Goal: Obtain resource: Download file/media

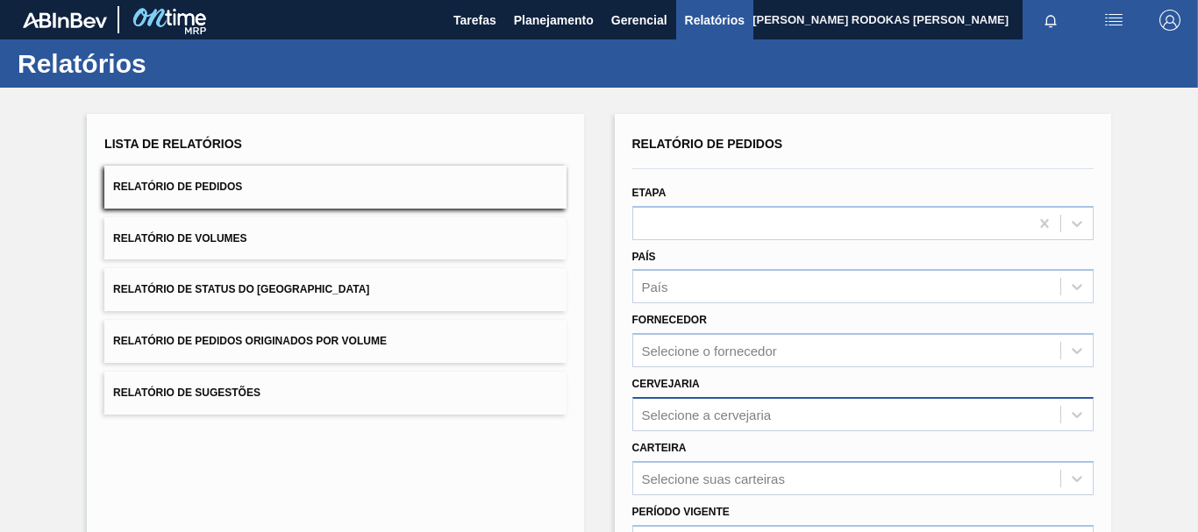
click at [748, 423] on div "Selecione a cervejaria" at bounding box center [846, 414] width 427 height 25
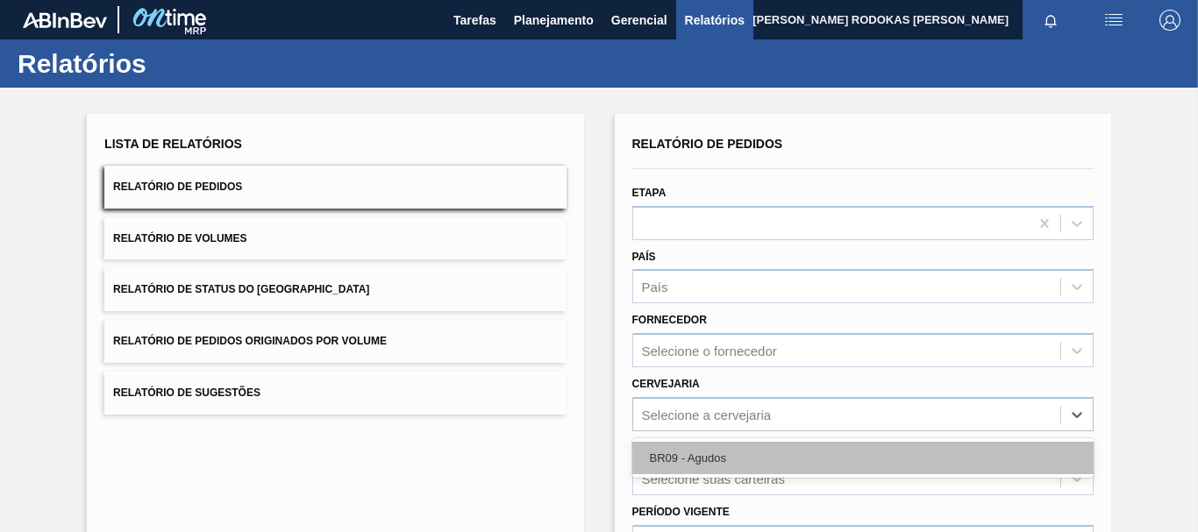
click at [699, 460] on div "BR09 - Agudos" at bounding box center [862, 458] width 461 height 32
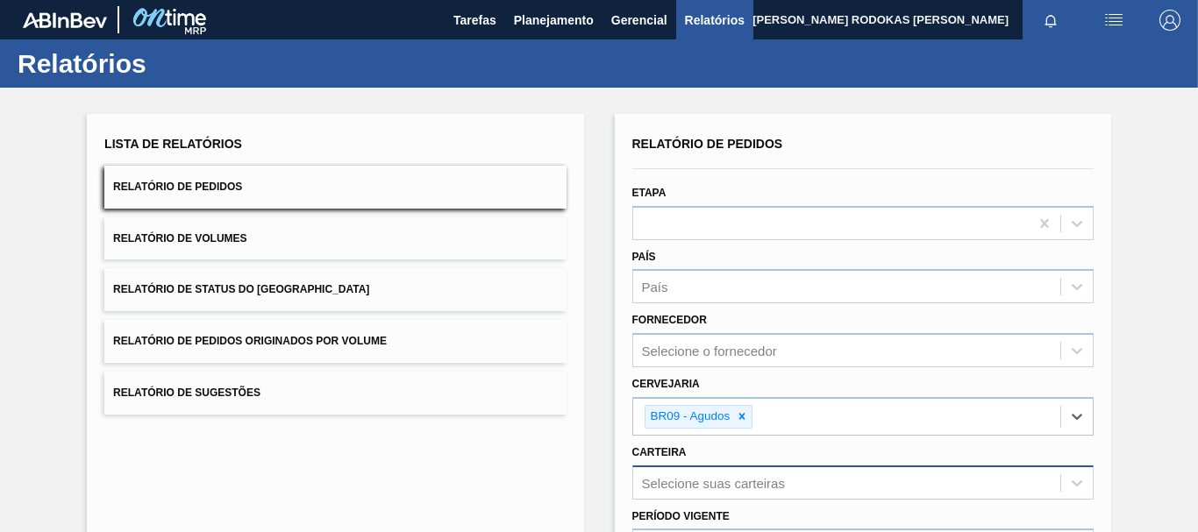
scroll to position [245, 0]
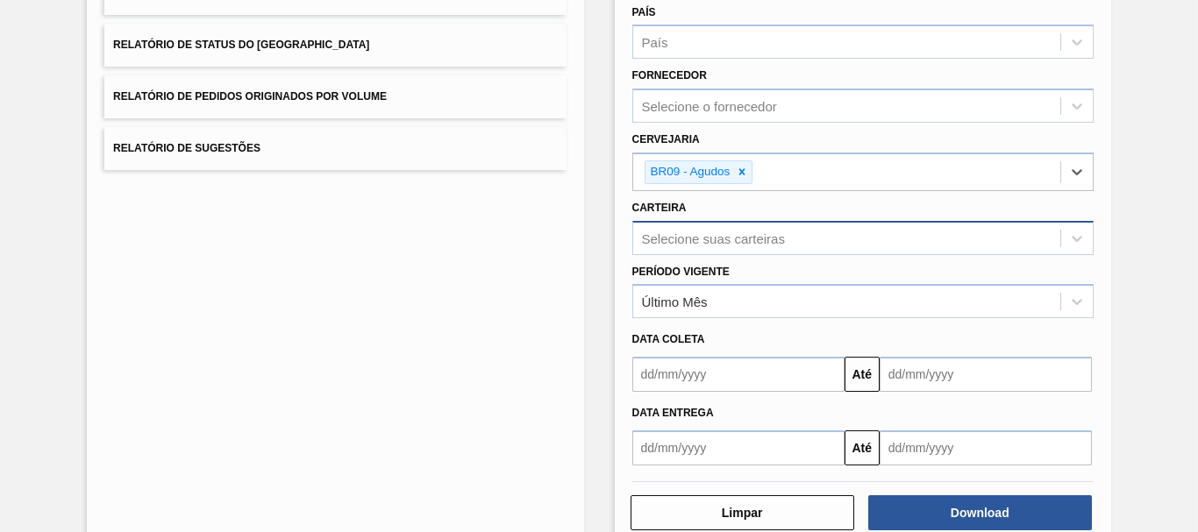
click at [690, 255] on div "Selecione suas carteiras" at bounding box center [862, 238] width 461 height 34
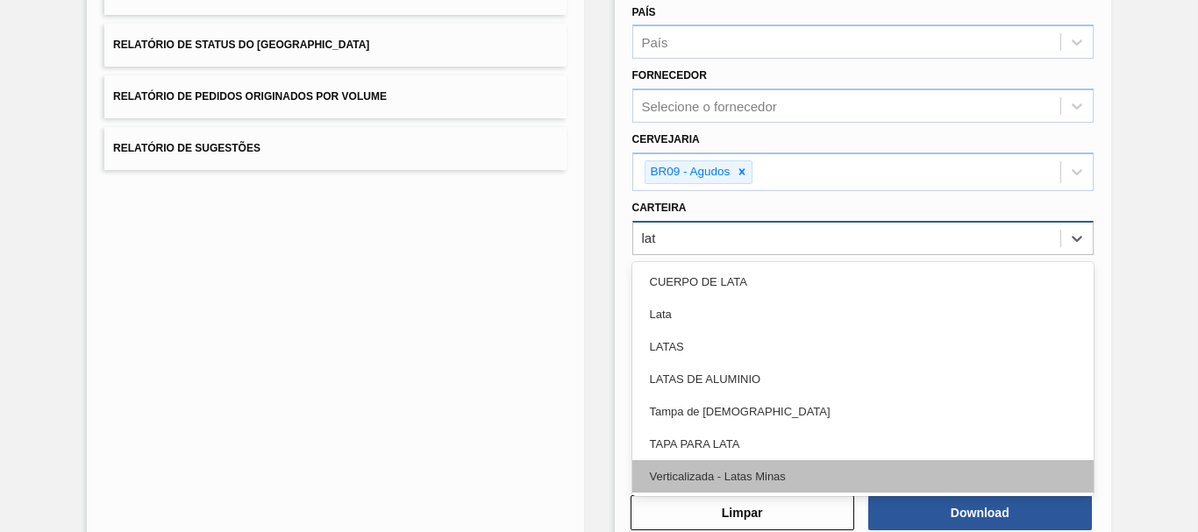
type input "lata"
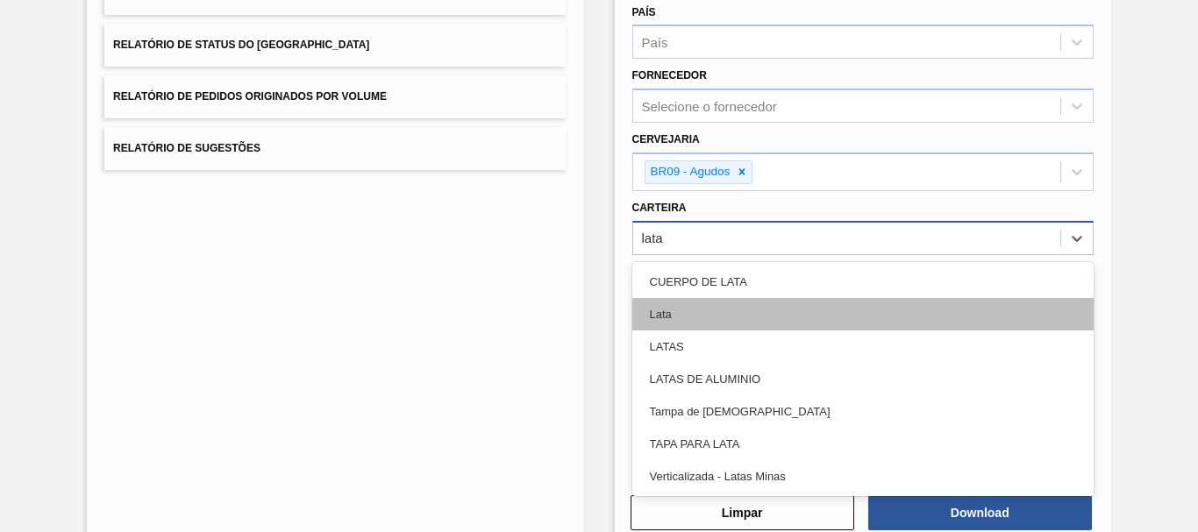
click at [714, 320] on div "Lata" at bounding box center [862, 314] width 461 height 32
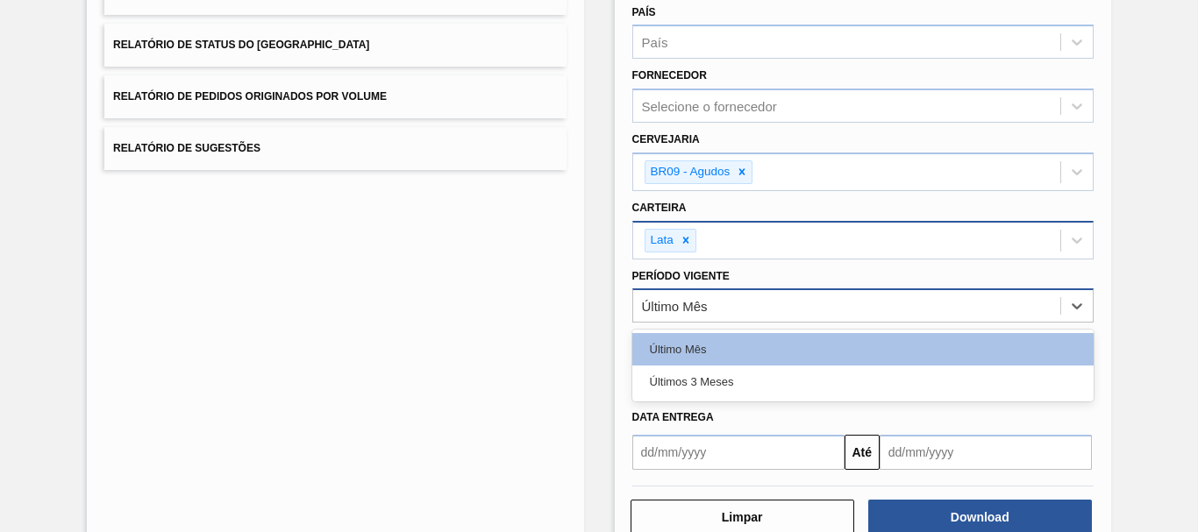
click at [660, 316] on div "Último Mês" at bounding box center [846, 306] width 427 height 25
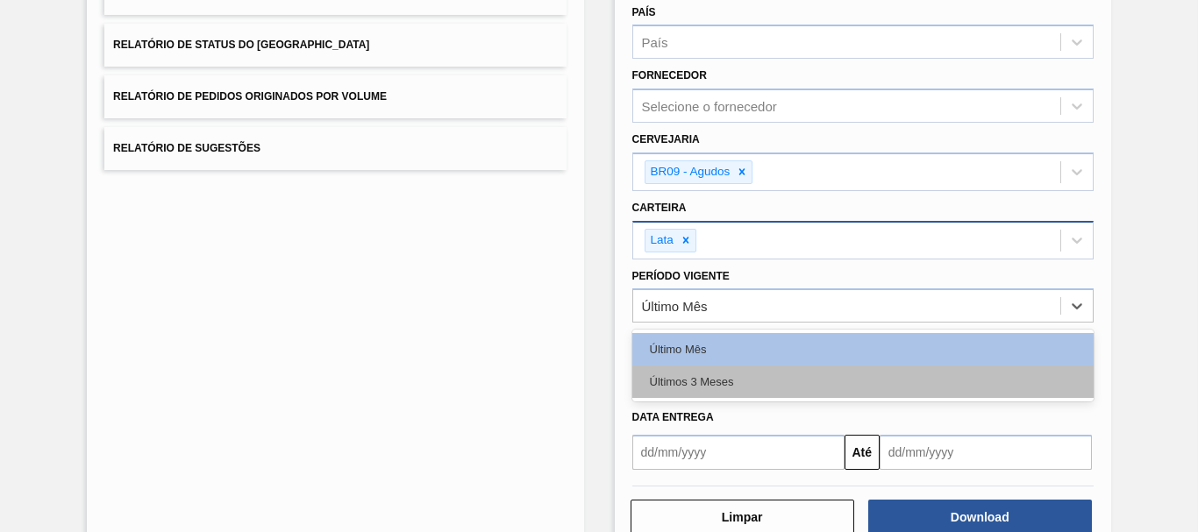
click at [682, 373] on div "Últimos 3 Meses" at bounding box center [862, 382] width 461 height 32
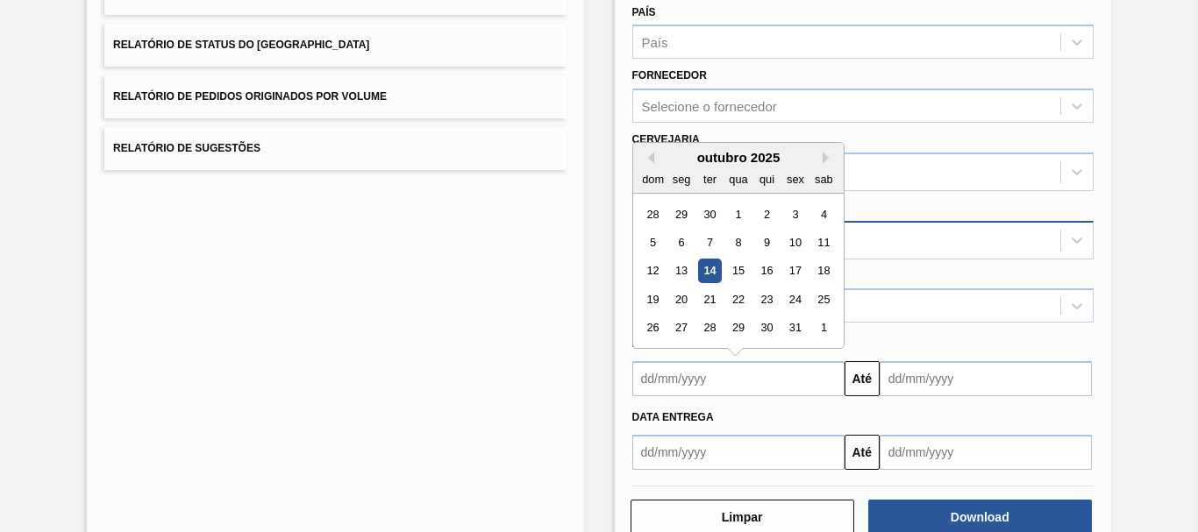
click at [689, 378] on input "text" at bounding box center [738, 378] width 212 height 35
click at [646, 161] on button "Previous Month" at bounding box center [648, 158] width 12 height 12
click at [682, 279] on div "15" at bounding box center [681, 272] width 24 height 24
type input "[DATE]"
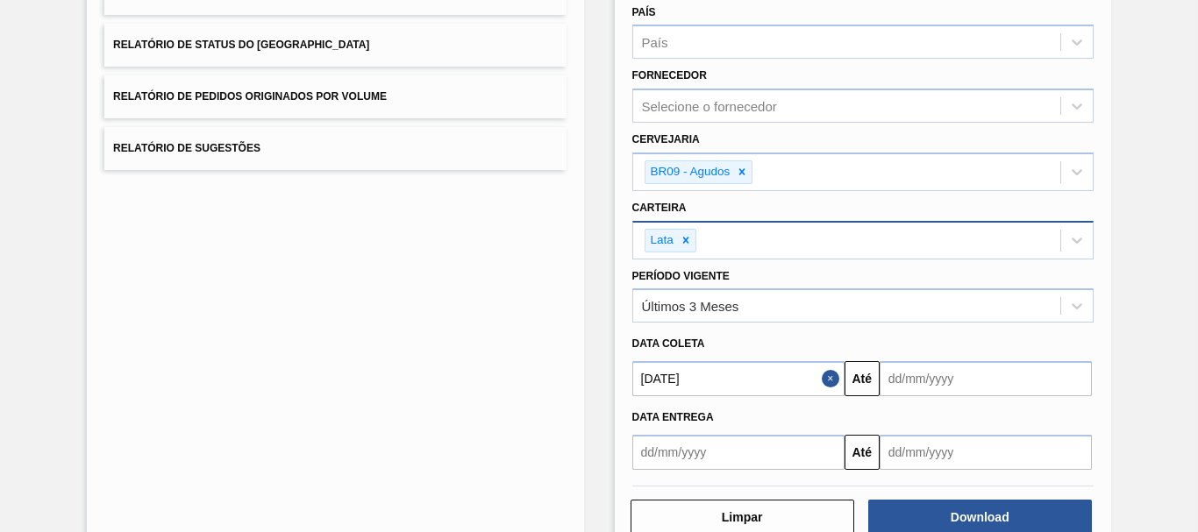
click at [925, 386] on input "text" at bounding box center [986, 378] width 212 height 35
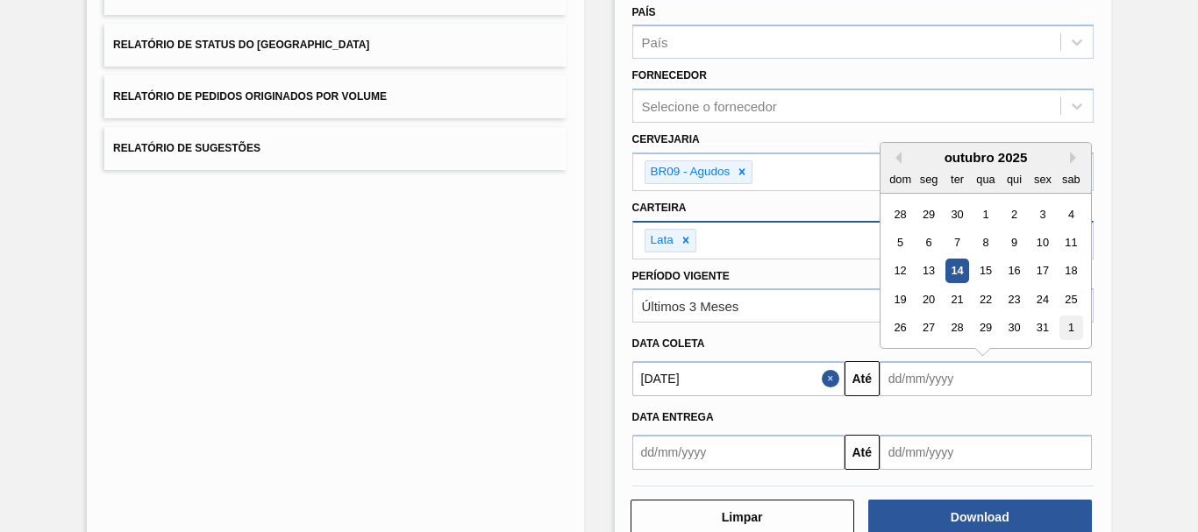
click at [1074, 333] on div "1" at bounding box center [1072, 329] width 24 height 24
type input "[DATE]"
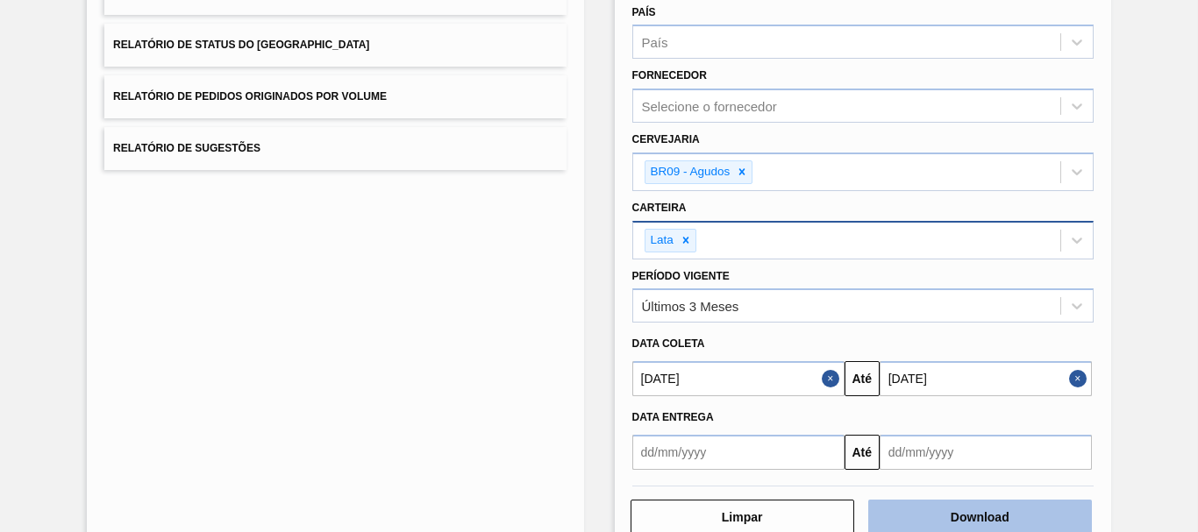
click at [999, 514] on button "Download" at bounding box center [980, 517] width 224 height 35
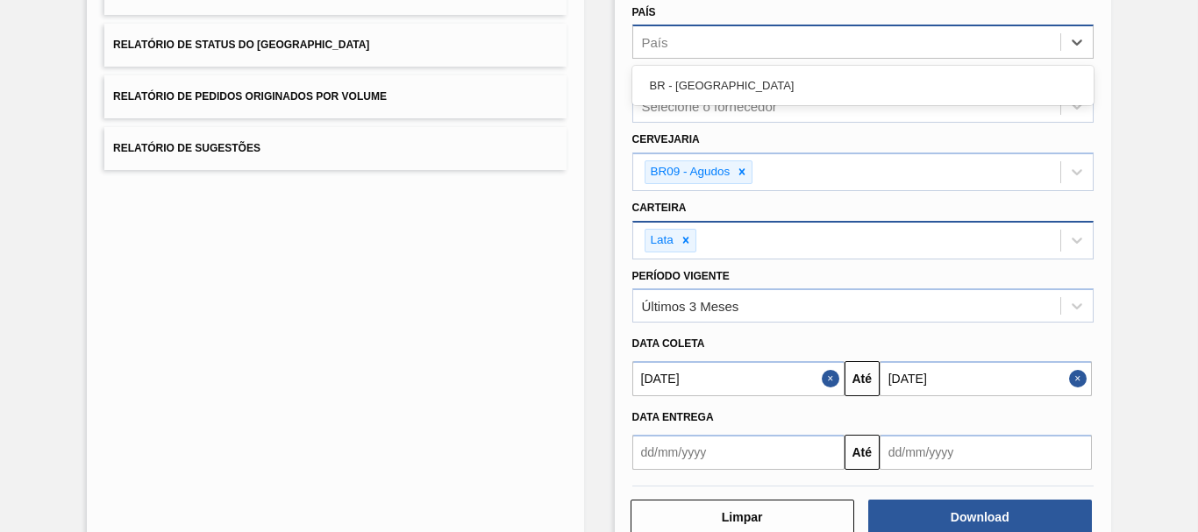
click at [974, 27] on div "País" at bounding box center [862, 42] width 461 height 34
